Goal: Information Seeking & Learning: Learn about a topic

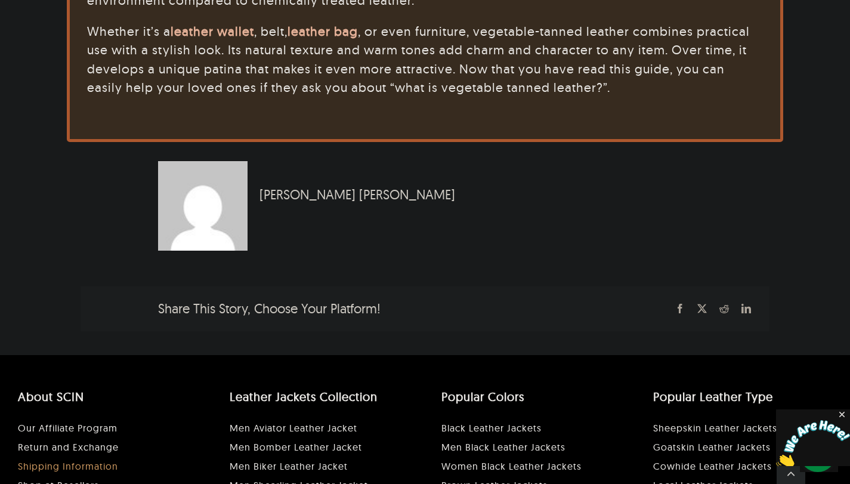
scroll to position [4600, 0]
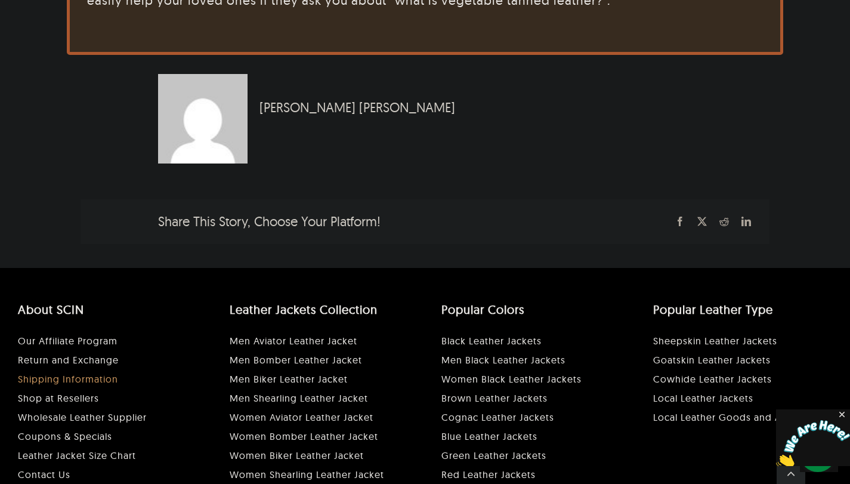
click at [60, 373] on link "Shipping Information" at bounding box center [68, 379] width 100 height 12
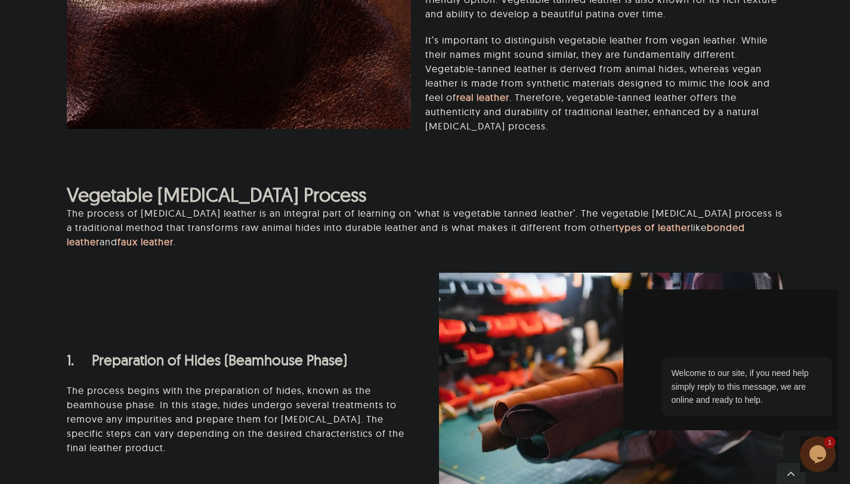
scroll to position [2153, 0]
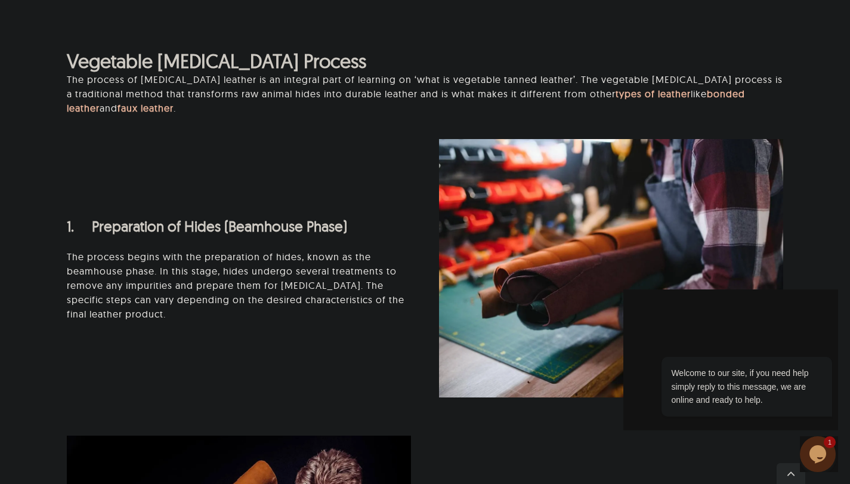
click at [583, 198] on img at bounding box center [611, 268] width 344 height 258
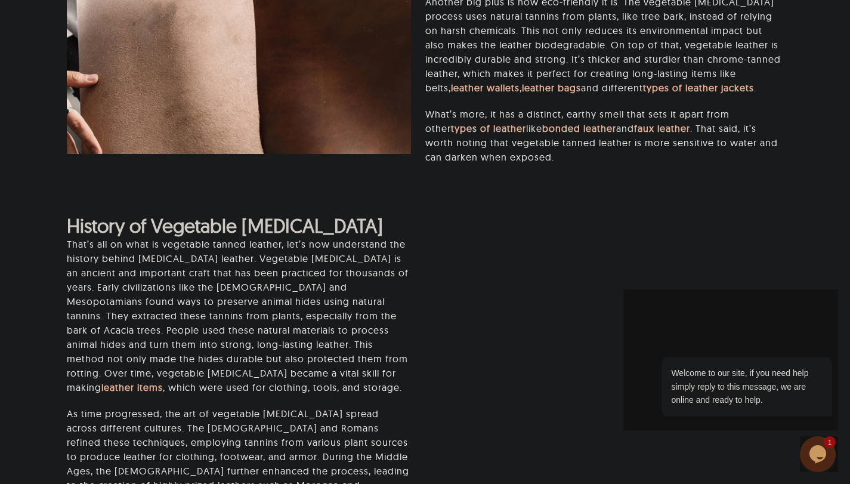
scroll to position [1139, 0]
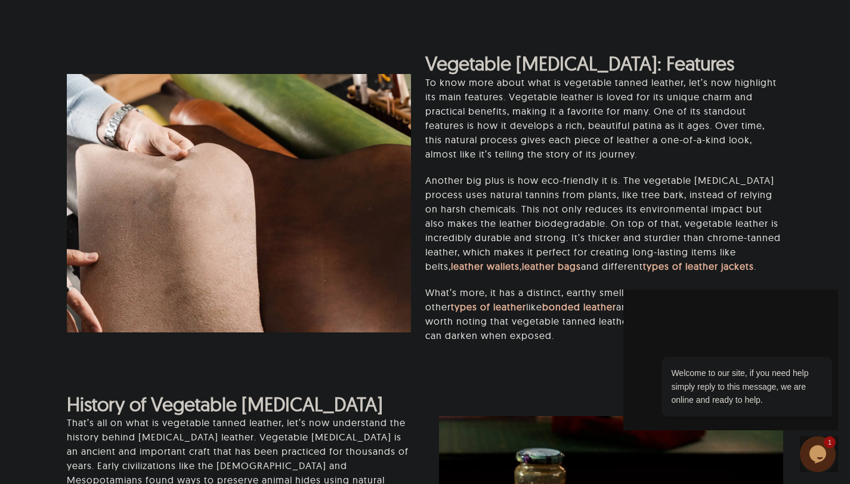
click at [556, 315] on p "What’s more, it has a distinct, earthy smell that sets it apart from other type…" at bounding box center [604, 313] width 358 height 57
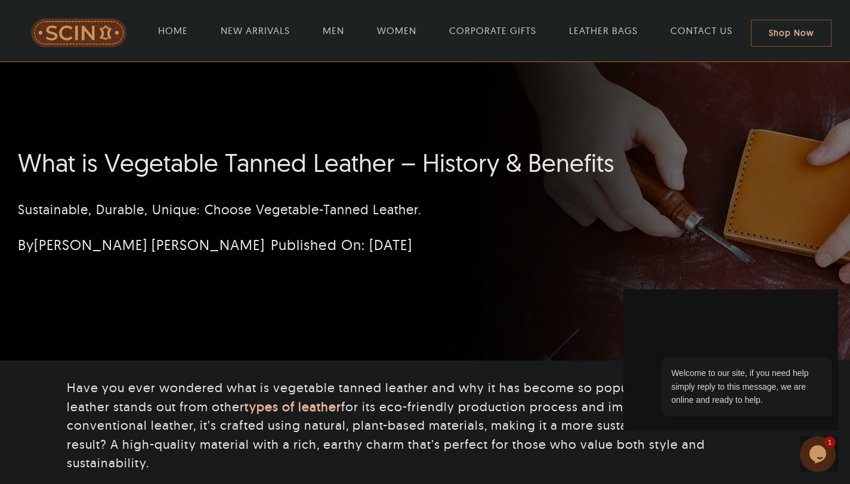
scroll to position [0, 0]
